Goal: Find specific page/section: Find specific page/section

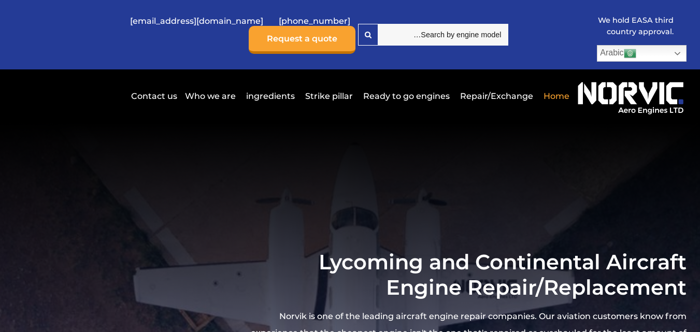
click at [302, 46] on div "We hold EASA third country approval. Arabic Dutch English French German Hindi I…" at bounding box center [349, 34] width 673 height 69
click at [597, 45] on link "Arabic" at bounding box center [642, 53] width 90 height 17
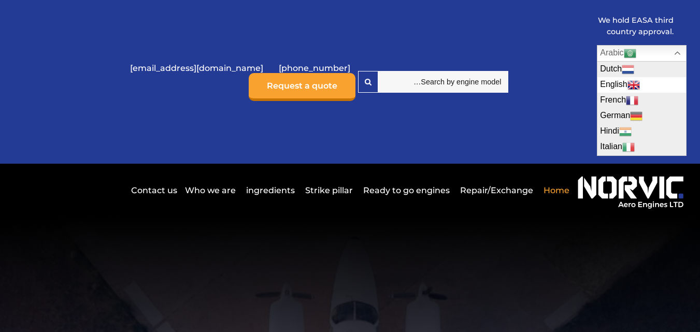
click at [597, 77] on link "English" at bounding box center [641, 85] width 89 height 16
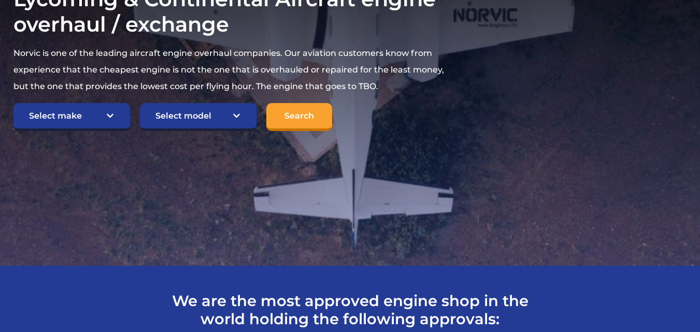
scroll to position [259, 0]
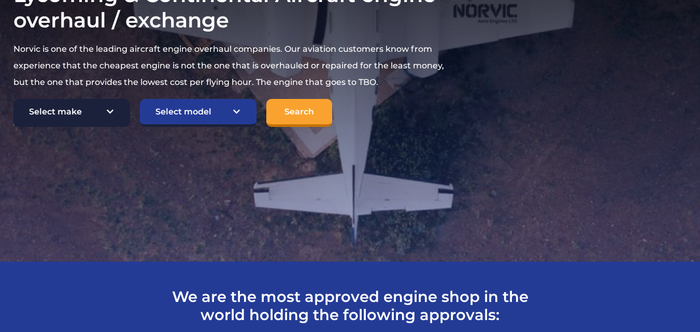
click at [100, 114] on select "Select make TCM Continental Lycoming" at bounding box center [71, 113] width 117 height 28
select select "TCM Continental"
click at [13, 99] on select "Select make TCM Continental Lycoming" at bounding box center [71, 113] width 117 height 28
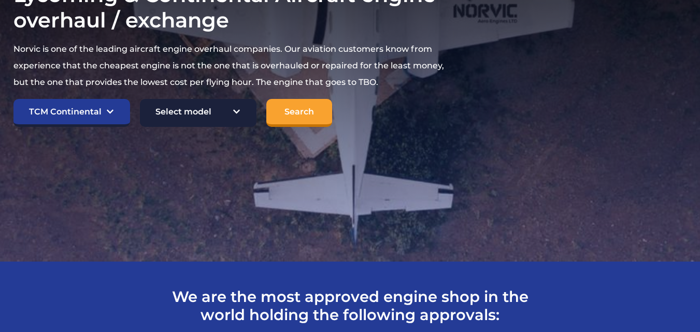
click at [188, 107] on select "Select model American Champion 7KCAB Bellanca Citabria IO-320-E2A Beech 23 Musk…" at bounding box center [198, 113] width 117 height 28
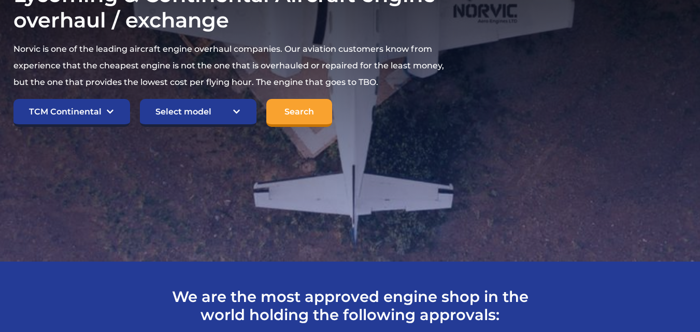
click at [499, 183] on section "Lycoming & Continental Aircraft engine overhaul / exchange Norvic is one of the…" at bounding box center [350, 54] width 700 height 414
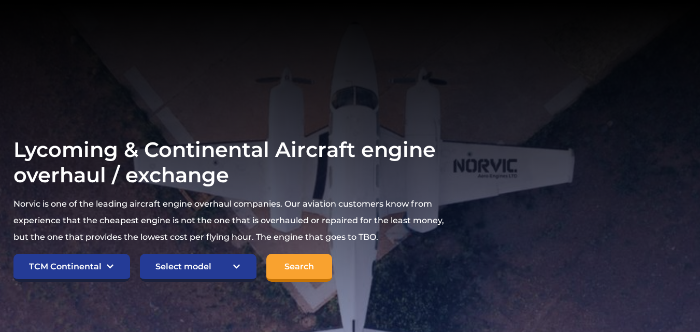
scroll to position [104, 0]
click at [292, 271] on input "Search" at bounding box center [299, 268] width 66 height 28
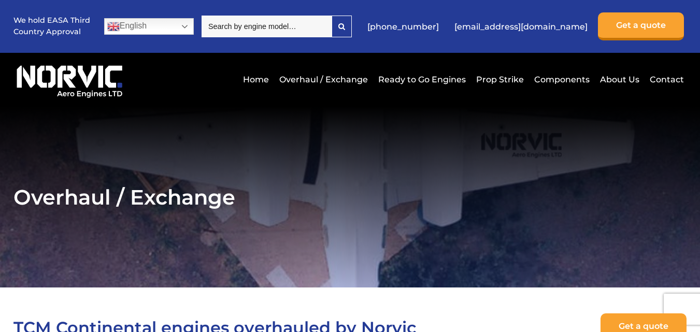
click at [280, 27] on input "search" at bounding box center [266, 27] width 130 height 22
type input "TSIO-520C"
click at [351, 31] on div at bounding box center [341, 26] width 19 height 21
click at [345, 29] on icon at bounding box center [341, 26] width 7 height 7
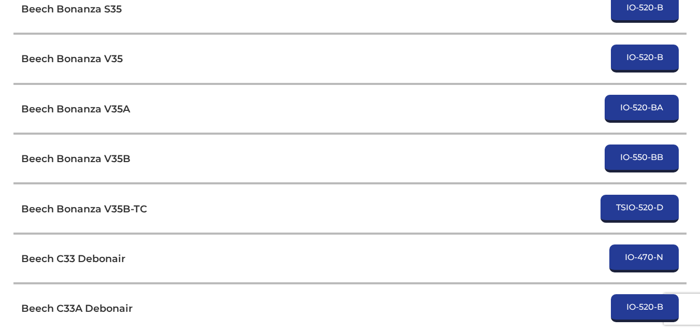
scroll to position [1657, 0]
